Goal: Transaction & Acquisition: Obtain resource

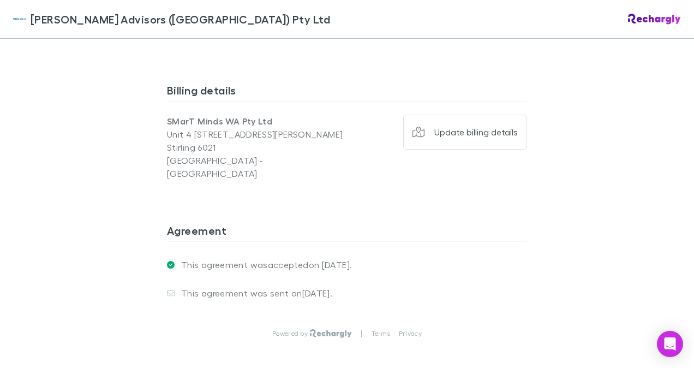
scroll to position [877, 0]
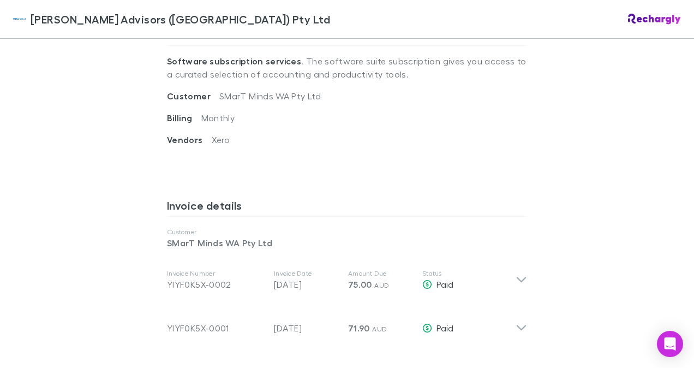
scroll to position [434, 0]
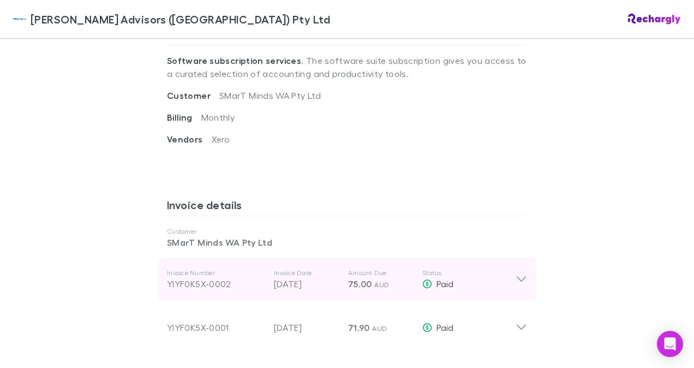
click at [209, 277] on div "YIYF0K5X-0002" at bounding box center [216, 283] width 98 height 13
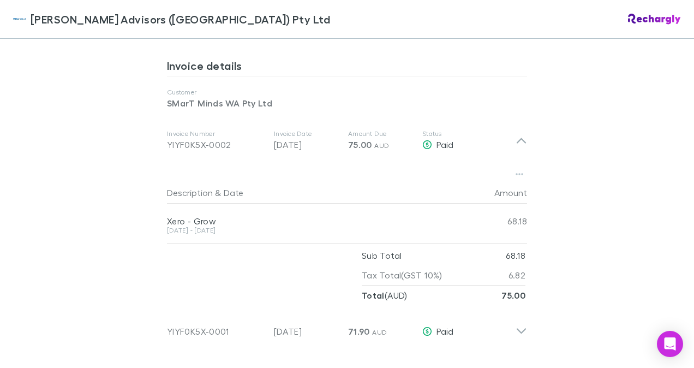
scroll to position [574, 0]
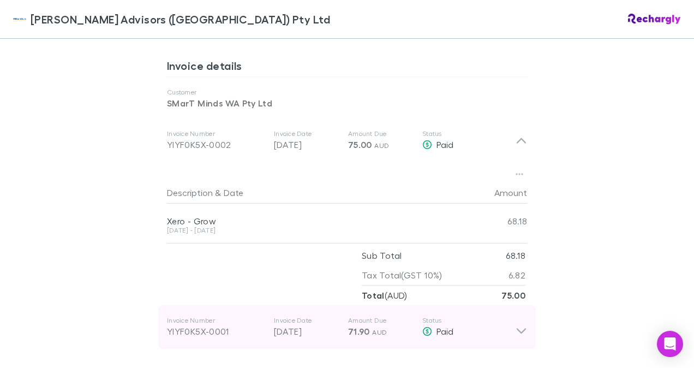
click at [278, 325] on p "[DATE]" at bounding box center [306, 331] width 65 height 13
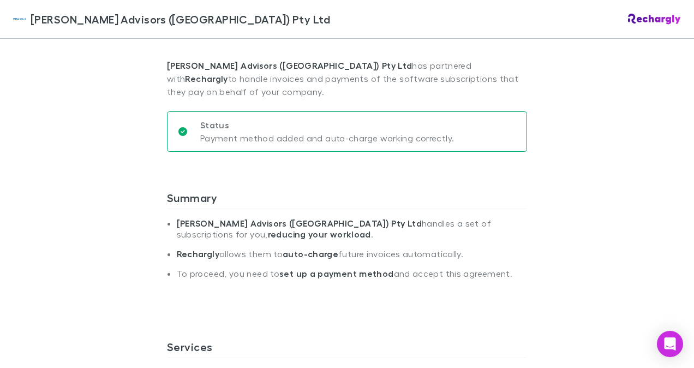
scroll to position [0, 0]
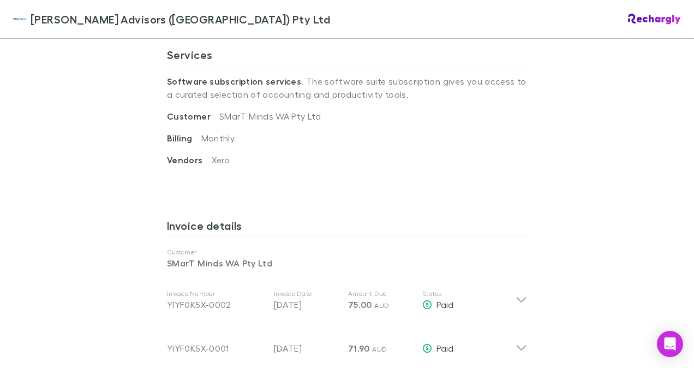
scroll to position [484, 0]
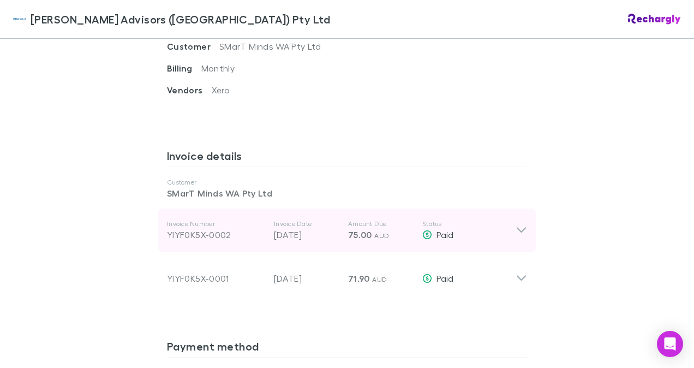
click at [513, 226] on div "Invoice Number YIYF0K5X-0002 Invoice Date 31 Aug 2025 Amount Due 75.00 AUD Stat…" at bounding box center [347, 231] width 378 height 44
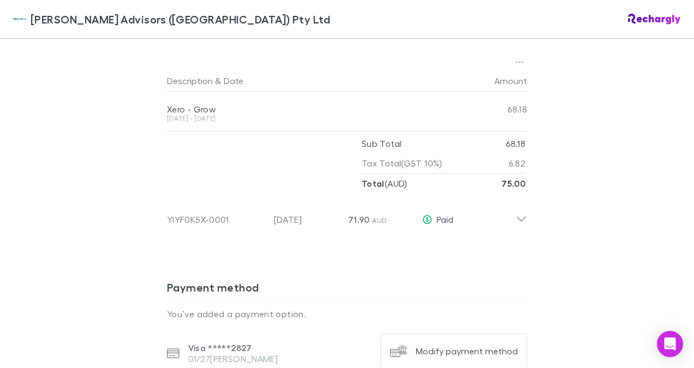
scroll to position [694, 0]
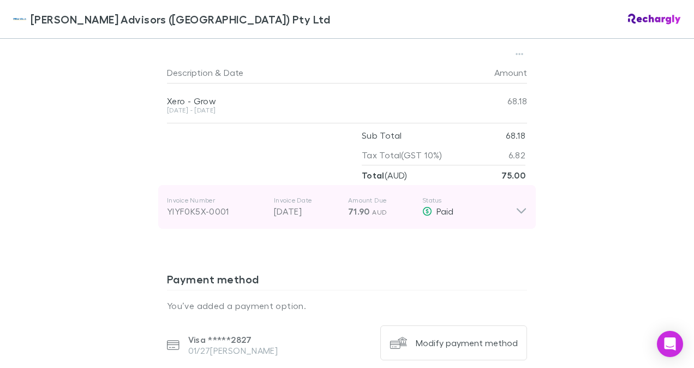
click at [516, 197] on icon at bounding box center [521, 207] width 11 height 22
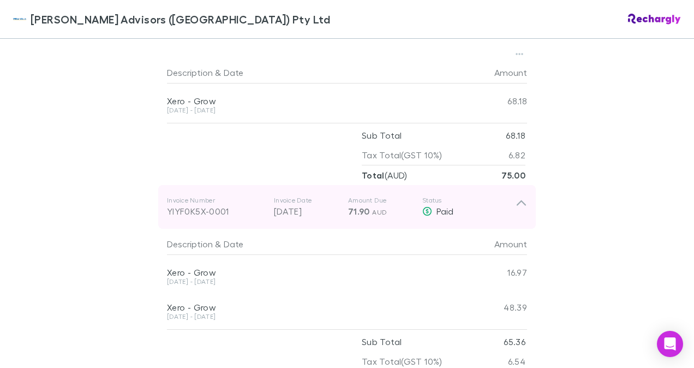
click at [516, 196] on icon at bounding box center [521, 207] width 11 height 22
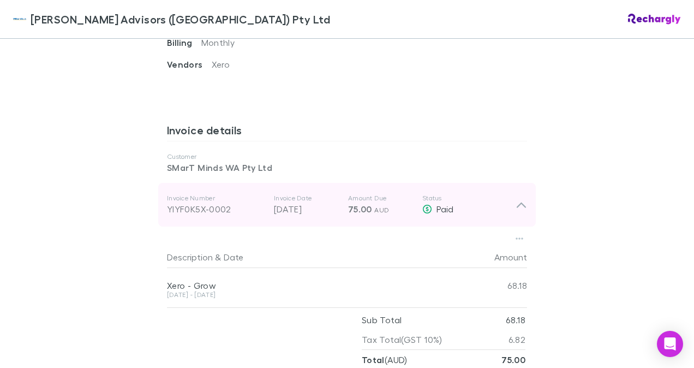
scroll to position [510, 0]
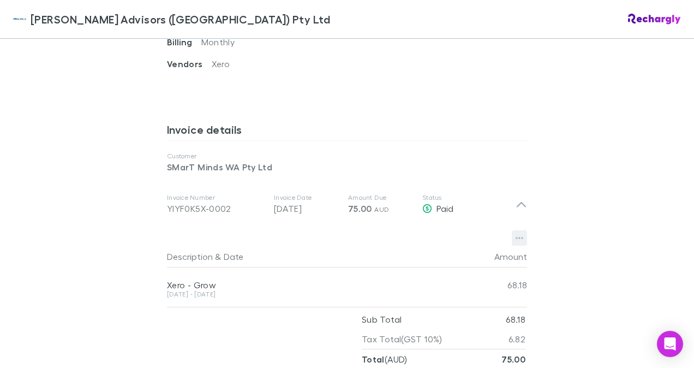
click at [520, 230] on button "button" at bounding box center [519, 237] width 15 height 15
click at [564, 177] on div at bounding box center [347, 184] width 694 height 368
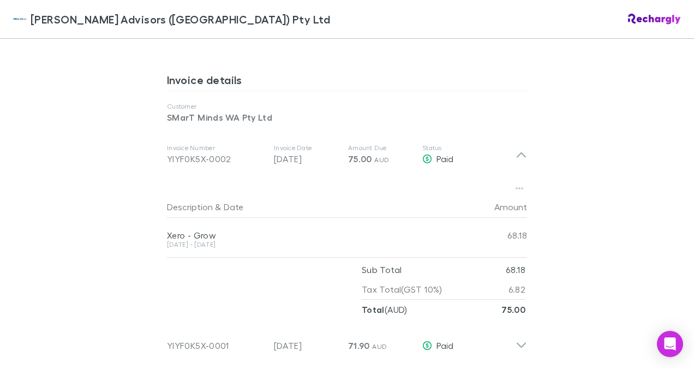
scroll to position [617, 0]
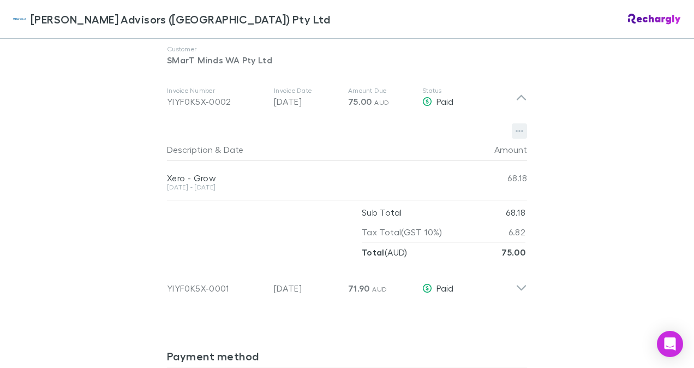
click at [517, 127] on icon "button" at bounding box center [520, 131] width 8 height 9
click at [450, 142] on p "Download PDF" at bounding box center [448, 139] width 133 height 13
